Goal: Check status

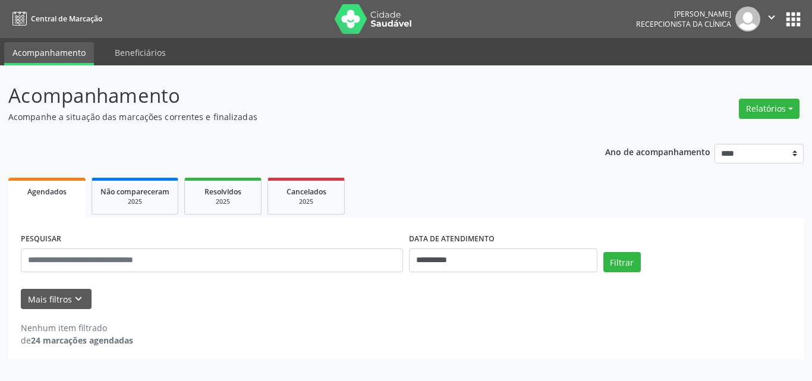
click at [459, 220] on div "**********" at bounding box center [405, 287] width 795 height 141
